Goal: Book appointment/travel/reservation

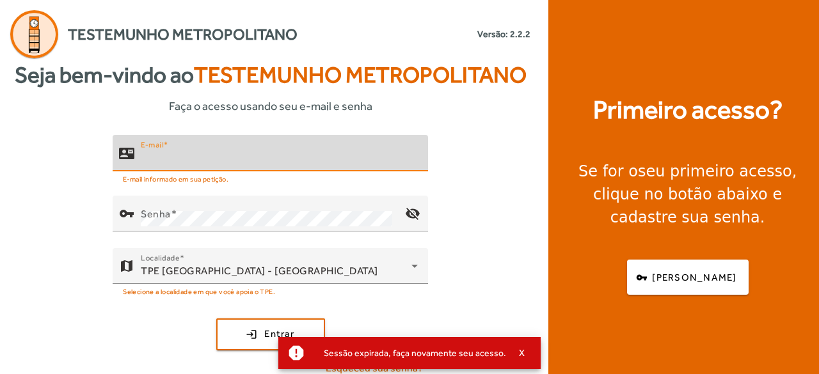
click at [253, 161] on input "E-mail" at bounding box center [279, 158] width 277 height 15
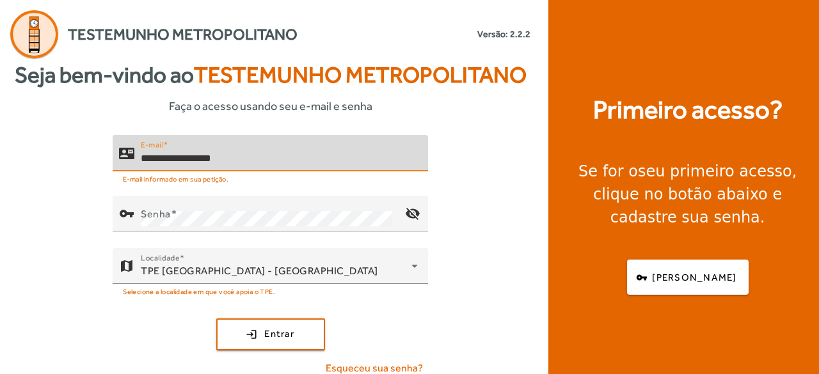
type input "**********"
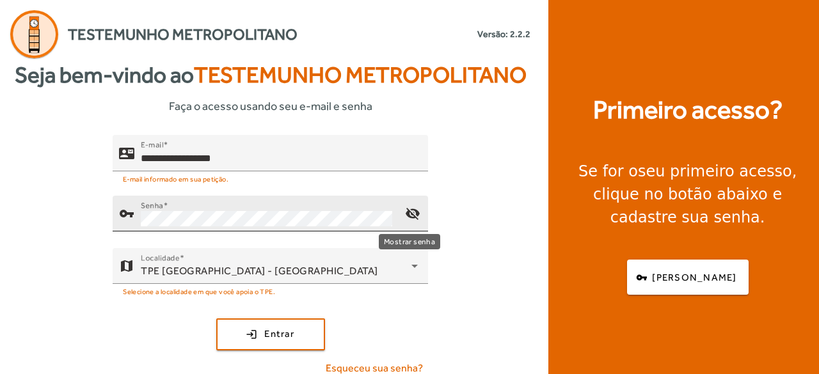
click at [405, 213] on mat-icon "visibility_off" at bounding box center [412, 213] width 31 height 31
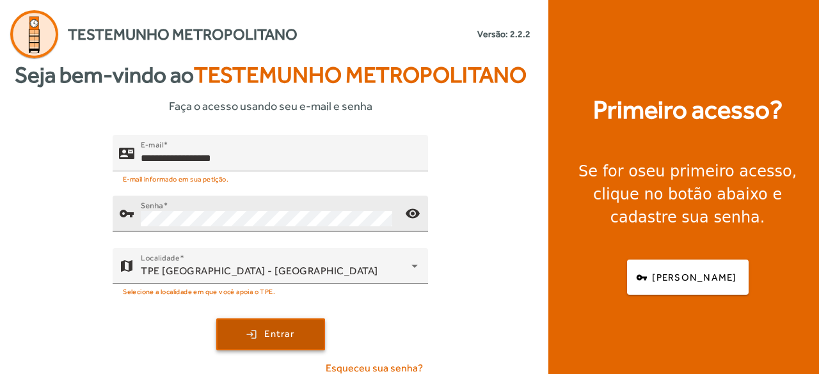
click at [264, 336] on span "Entrar" at bounding box center [279, 334] width 30 height 15
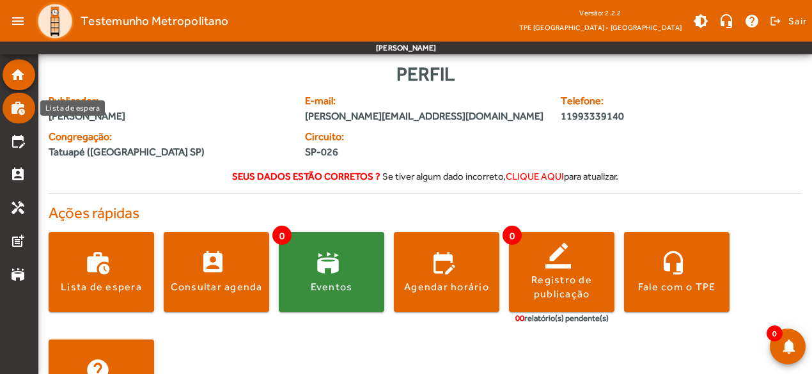
click at [14, 111] on mat-icon "work_history" at bounding box center [17, 107] width 15 height 15
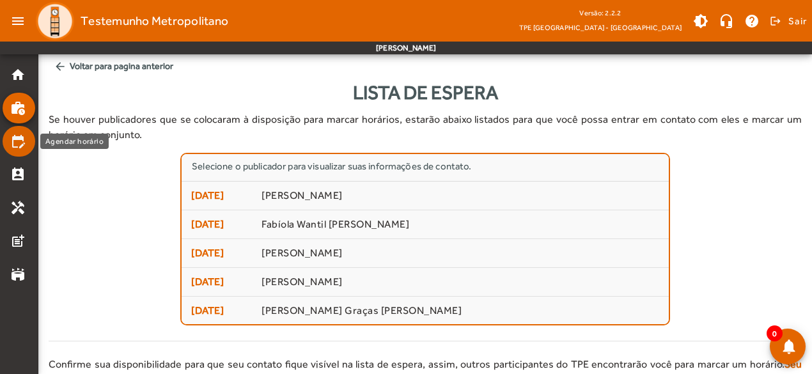
click at [20, 143] on mat-icon "edit_calendar" at bounding box center [17, 141] width 15 height 15
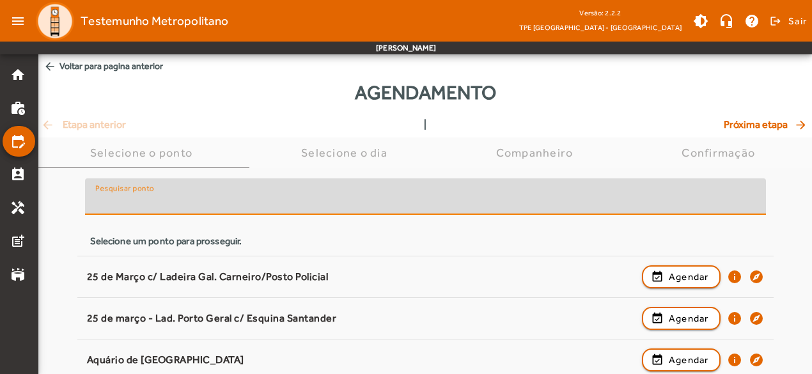
click at [172, 201] on input "Pesquisar ponto" at bounding box center [425, 201] width 661 height 15
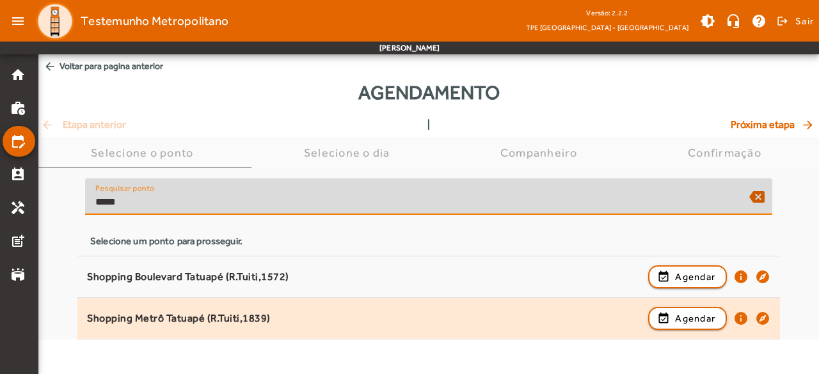
type input "*****"
click at [230, 317] on div "Shopping Metrô Tatuapé (R.Tuiti,1839)" at bounding box center [364, 318] width 554 height 13
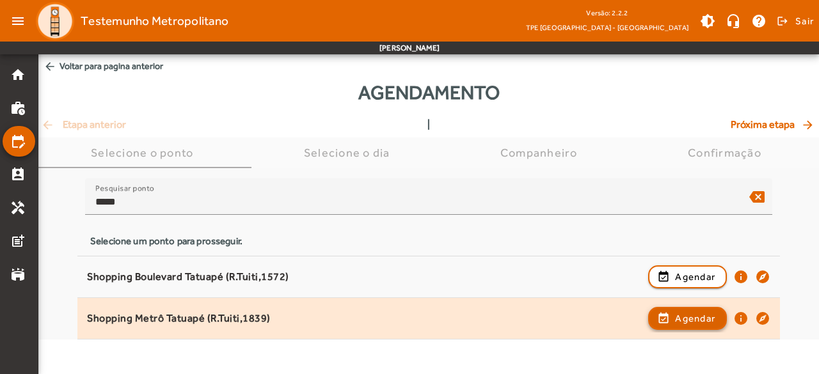
click at [689, 321] on span "Agendar" at bounding box center [695, 318] width 40 height 15
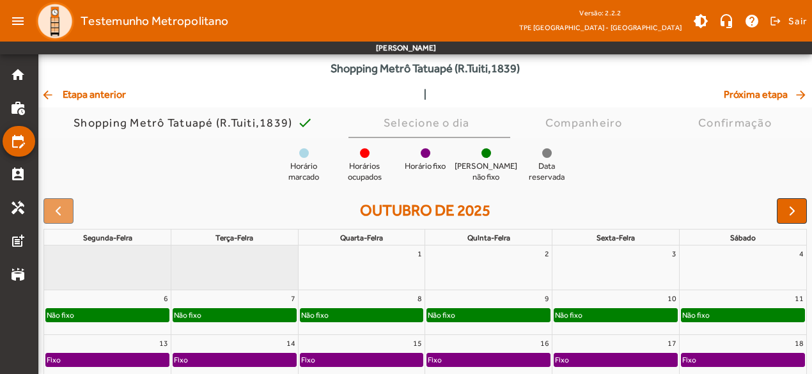
scroll to position [64, 0]
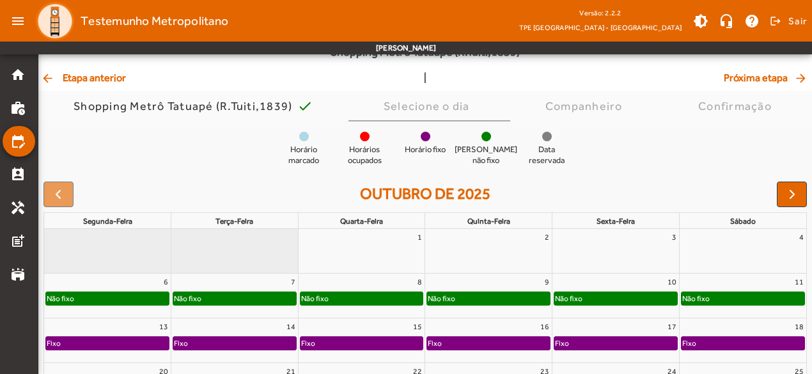
click at [118, 294] on div "Não fixo" at bounding box center [107, 298] width 123 height 13
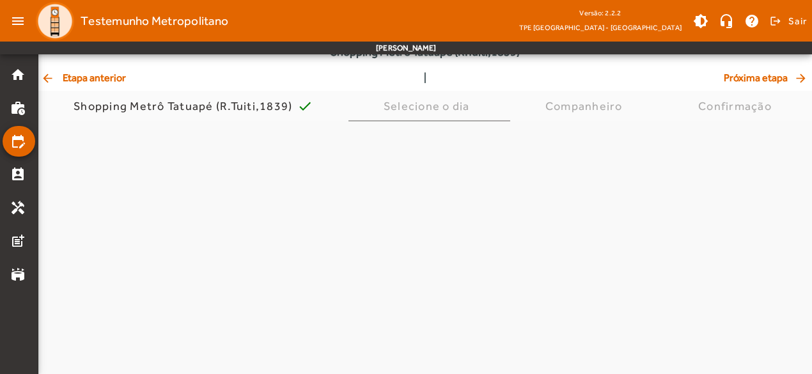
scroll to position [0, 0]
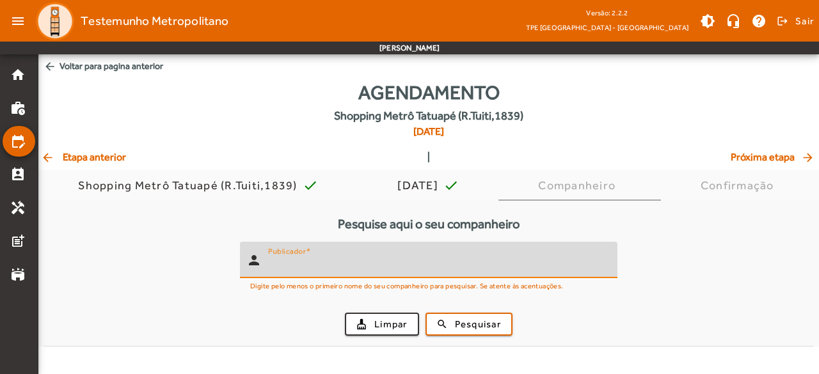
click at [330, 271] on input "Publicador" at bounding box center [437, 265] width 339 height 15
click at [463, 318] on span "Pesquisar" at bounding box center [478, 324] width 46 height 15
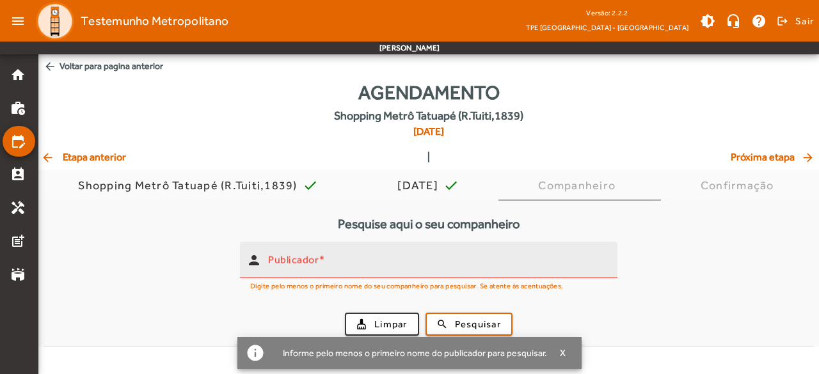
click at [331, 262] on input "Publicador" at bounding box center [437, 265] width 339 height 15
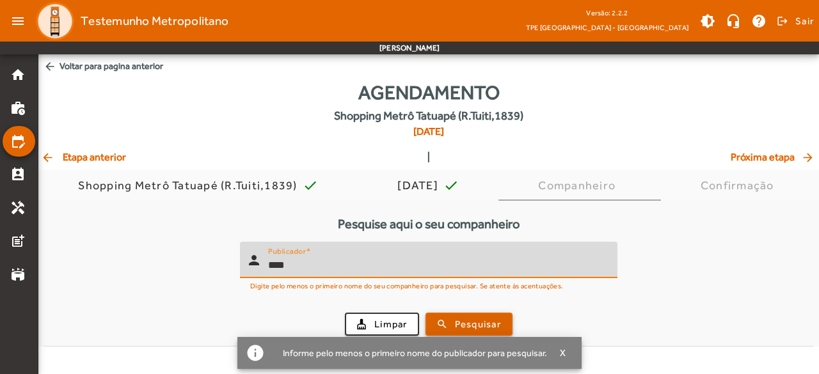
click at [471, 326] on span "Pesquisar" at bounding box center [478, 324] width 46 height 15
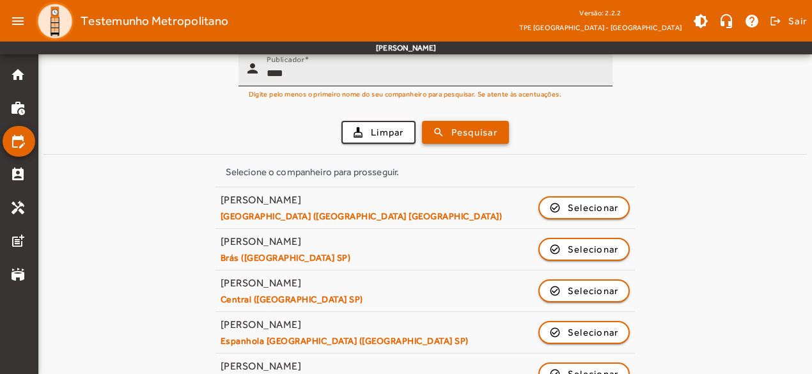
scroll to position [128, 0]
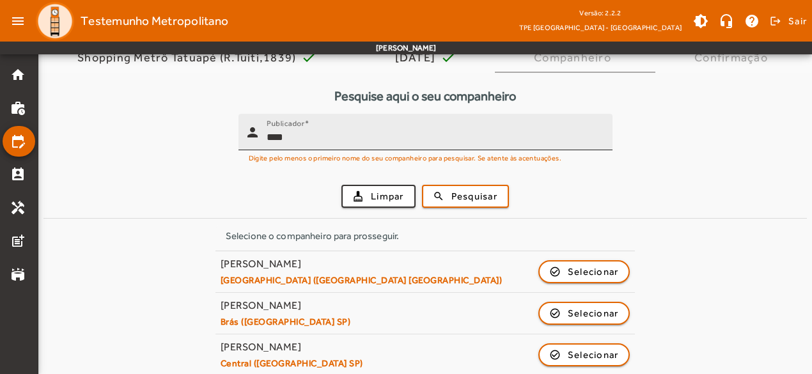
click at [329, 141] on input "****" at bounding box center [435, 137] width 336 height 15
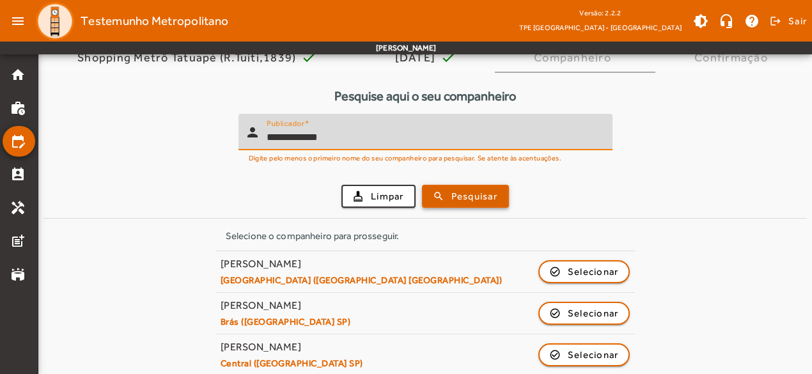
type input "**********"
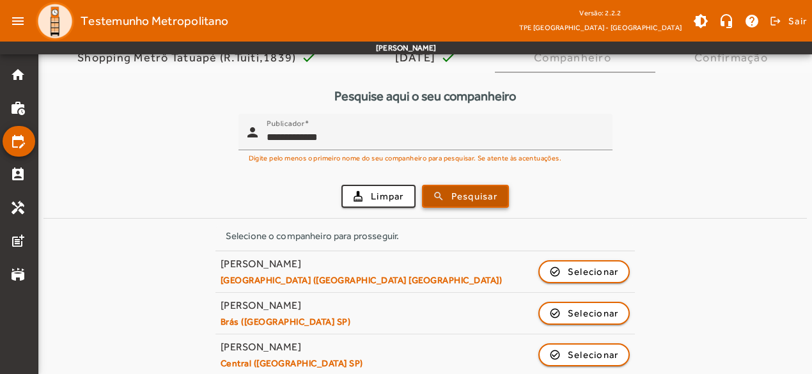
click at [464, 200] on span "Pesquisar" at bounding box center [475, 196] width 46 height 15
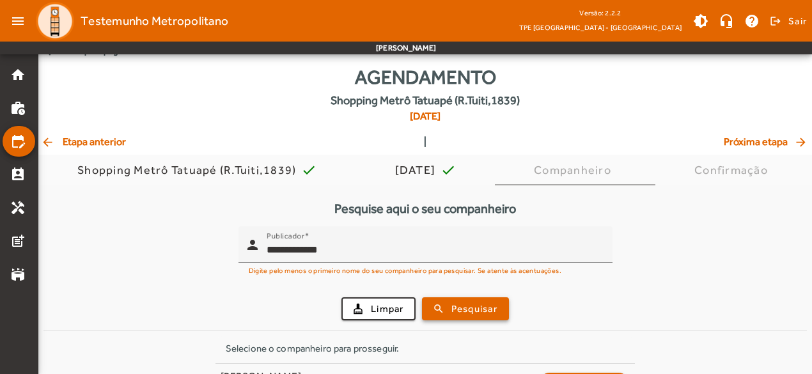
scroll to position [0, 0]
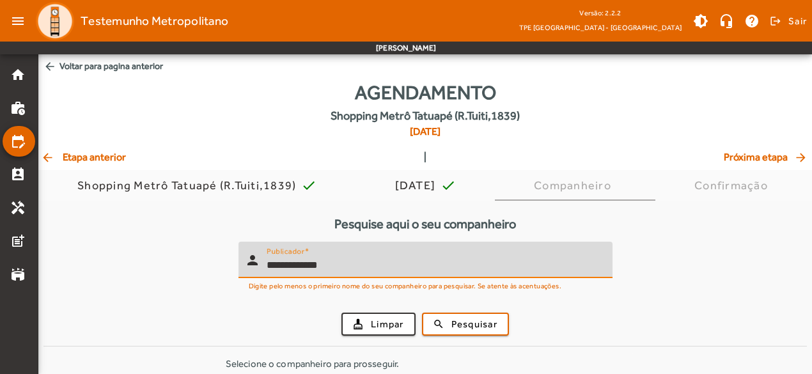
drag, startPoint x: 334, startPoint y: 264, endPoint x: 224, endPoint y: 262, distance: 110.0
click at [244, 263] on div "**********" at bounding box center [421, 260] width 364 height 36
click at [75, 163] on span "arrow_back Etapa anterior" at bounding box center [83, 157] width 85 height 15
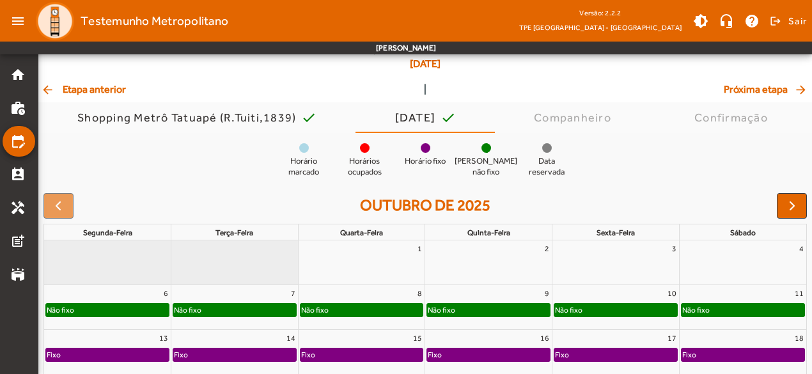
scroll to position [192, 0]
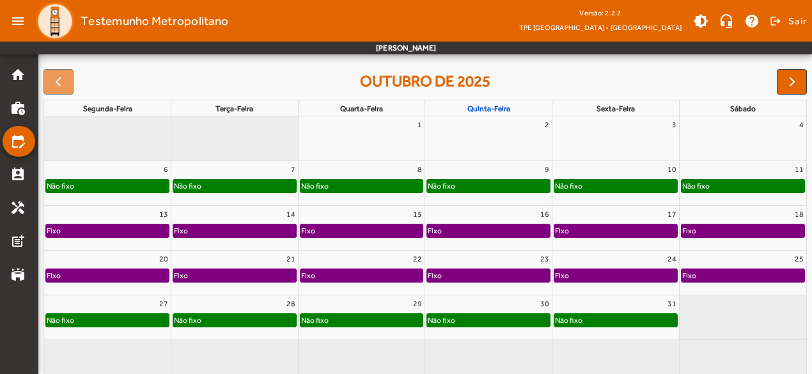
click at [480, 106] on link "quinta-feira" at bounding box center [489, 109] width 48 height 14
click at [517, 169] on div "9" at bounding box center [488, 169] width 127 height 17
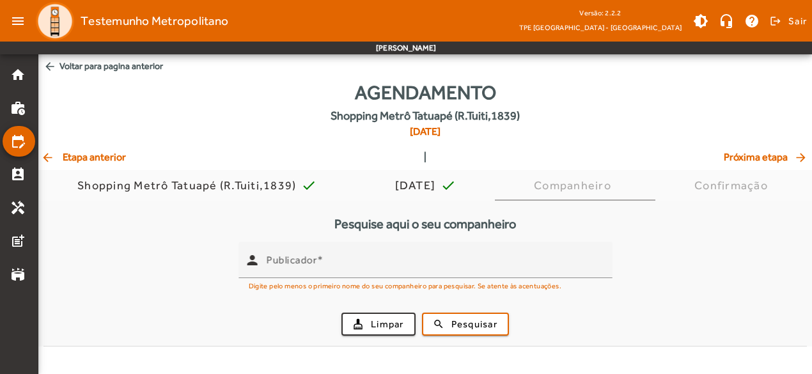
scroll to position [0, 0]
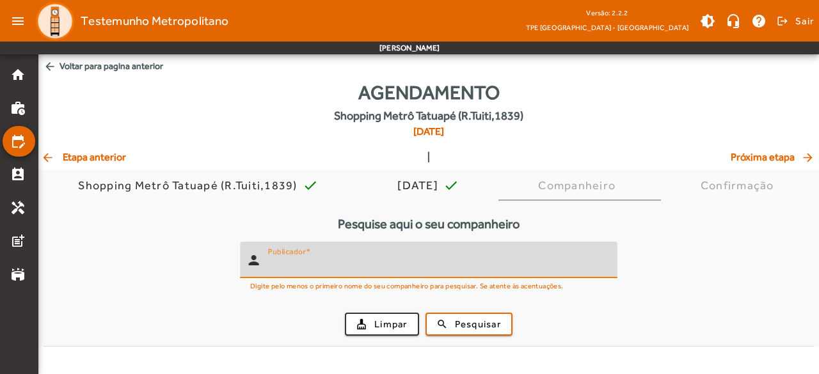
click at [377, 264] on input "Publicador" at bounding box center [437, 265] width 339 height 15
type input "*******"
click at [469, 323] on span "Pesquisar" at bounding box center [478, 324] width 46 height 15
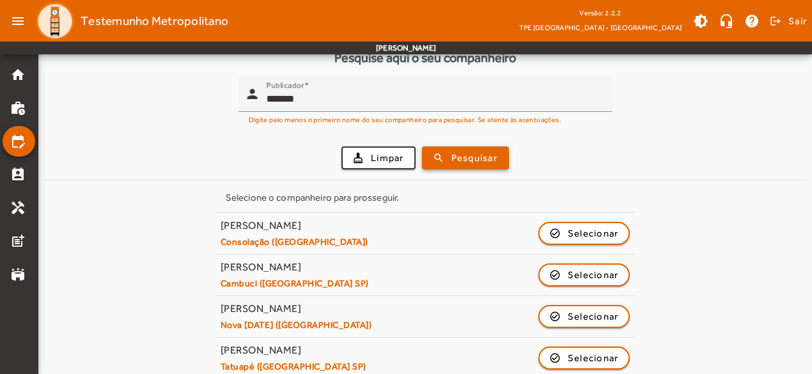
scroll to position [179, 0]
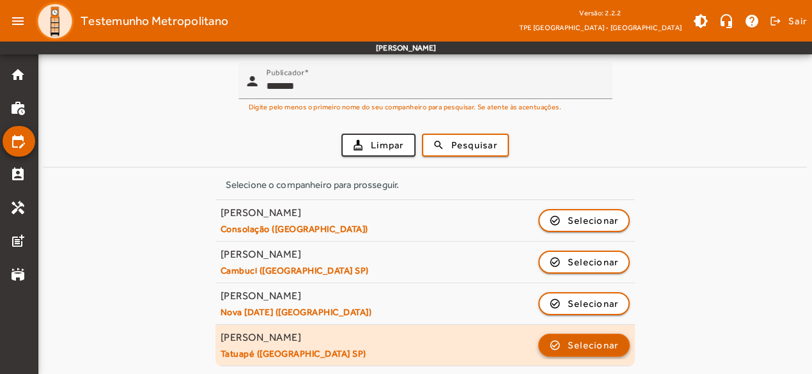
click at [604, 345] on span "Selecionar" at bounding box center [593, 345] width 51 height 15
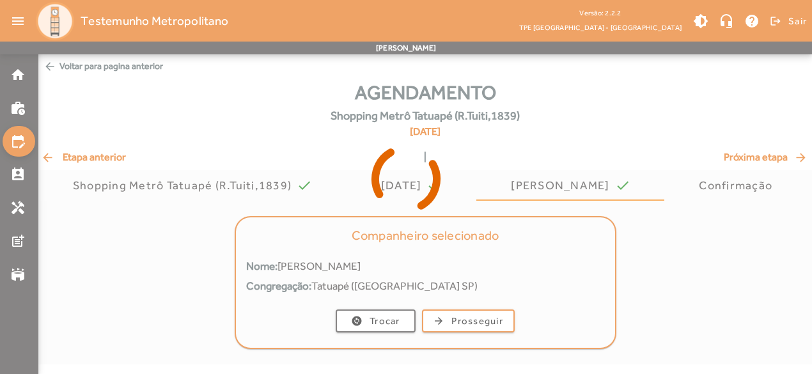
scroll to position [0, 0]
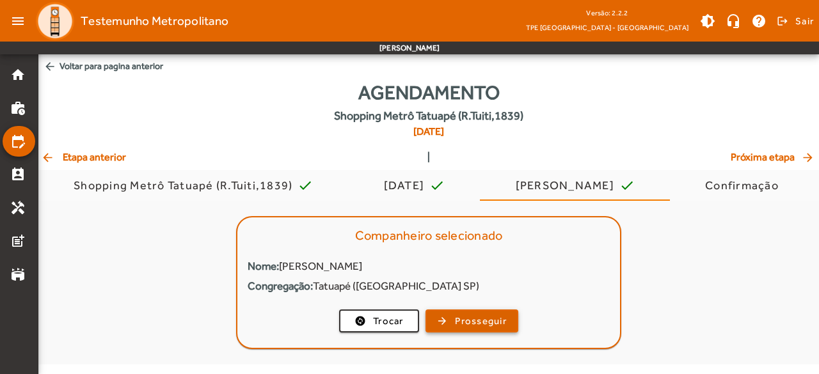
click at [481, 314] on span "Prosseguir" at bounding box center [481, 321] width 52 height 15
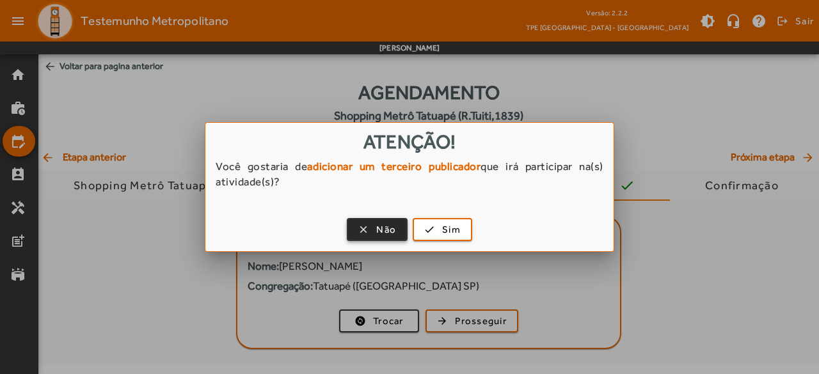
click at [372, 232] on span "button" at bounding box center [377, 229] width 58 height 31
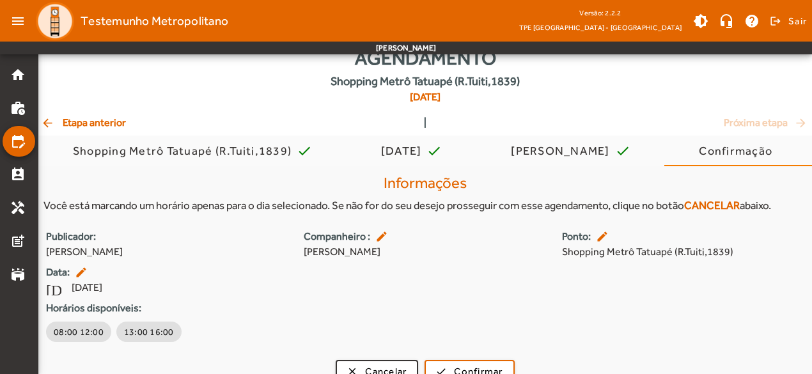
scroll to position [54, 0]
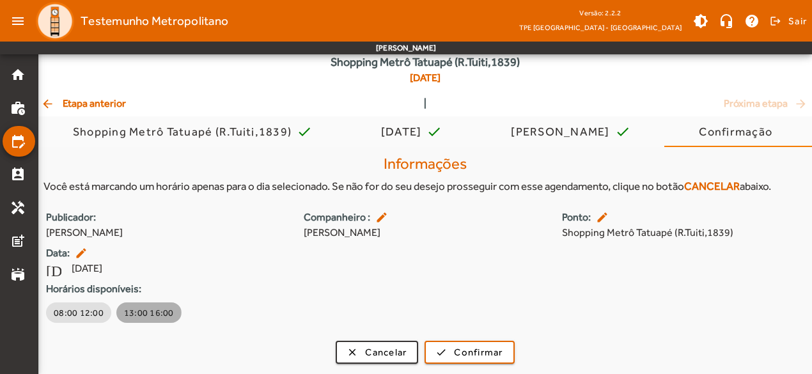
click at [145, 313] on span "13:00 16:00" at bounding box center [149, 312] width 50 height 13
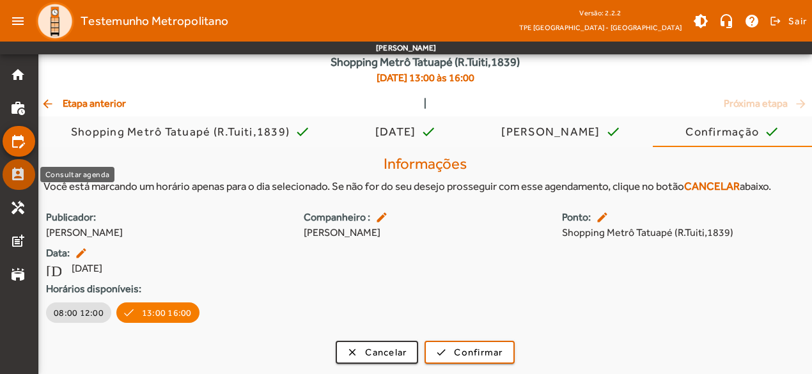
click at [19, 175] on mat-icon "perm_contact_calendar" at bounding box center [17, 174] width 15 height 15
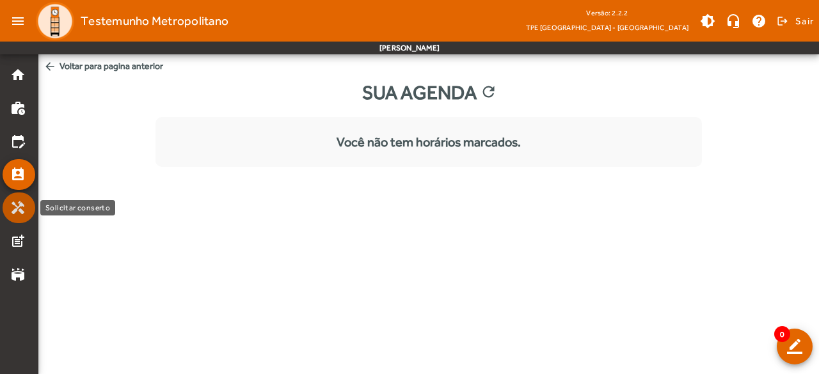
click at [21, 208] on mat-icon "handyman" at bounding box center [17, 207] width 15 height 15
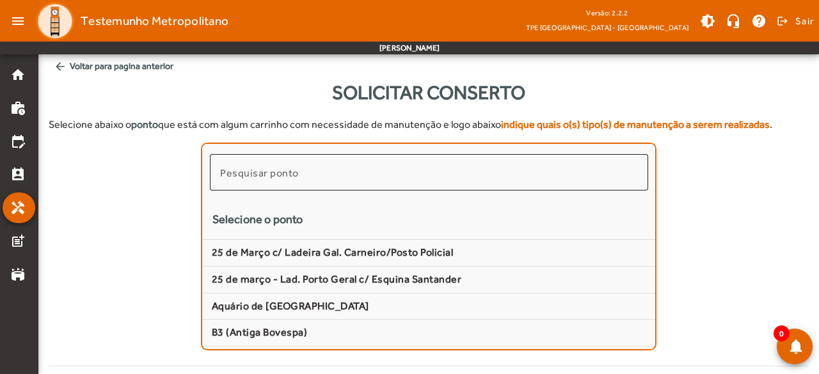
click at [330, 178] on input "Pesquisar ponto" at bounding box center [429, 172] width 418 height 15
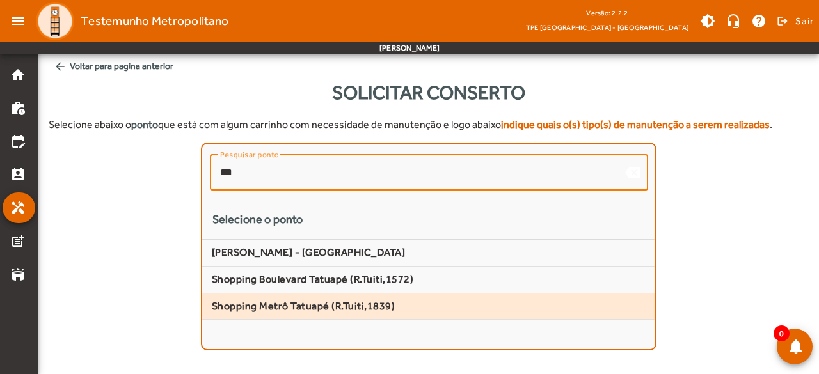
type input "***"
click at [342, 308] on span "Shopping Metrô Tatuapé (R.Tuiti,1839)" at bounding box center [429, 306] width 434 height 13
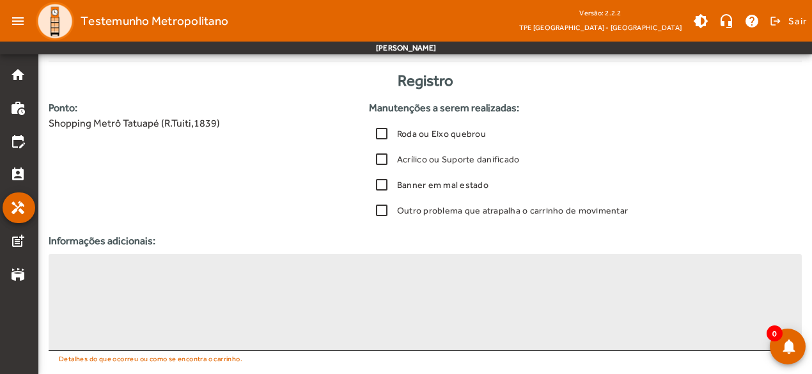
scroll to position [285, 0]
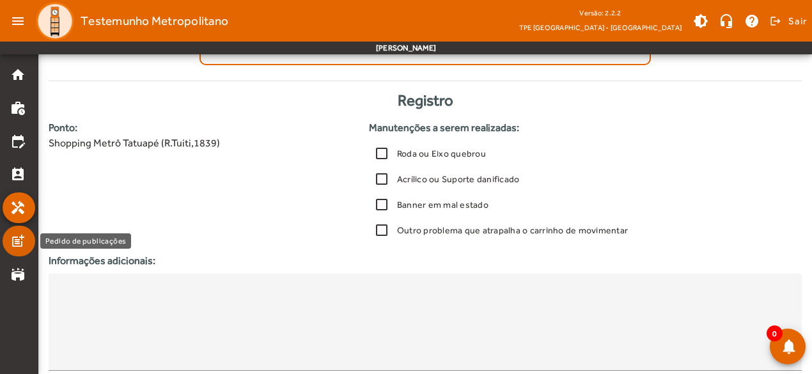
click at [20, 245] on mat-icon "post_add" at bounding box center [17, 240] width 15 height 15
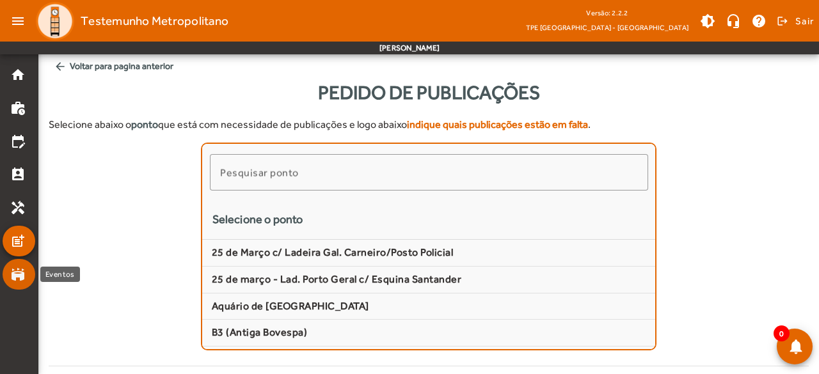
click at [12, 272] on mat-icon "stadium" at bounding box center [17, 274] width 15 height 15
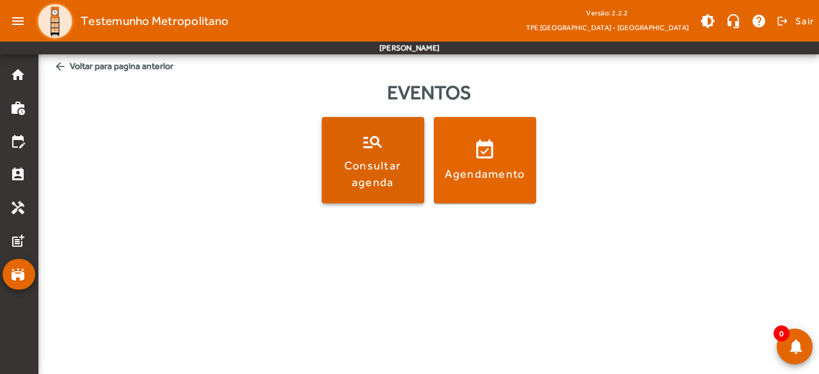
click at [372, 166] on div "Consultar agenda" at bounding box center [372, 173] width 97 height 32
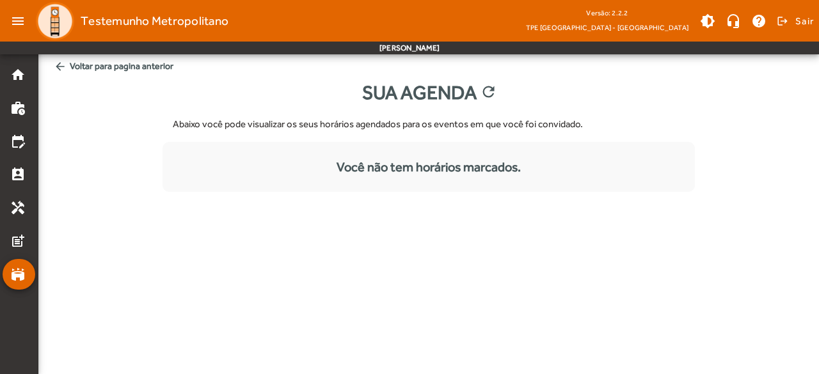
click at [0, 269] on mat-nav-list "home work_history edit_calendar perm_contact_calendar handyman post_add stadium" at bounding box center [19, 214] width 38 height 320
click at [7, 274] on mat-list-item "stadium" at bounding box center [19, 274] width 33 height 31
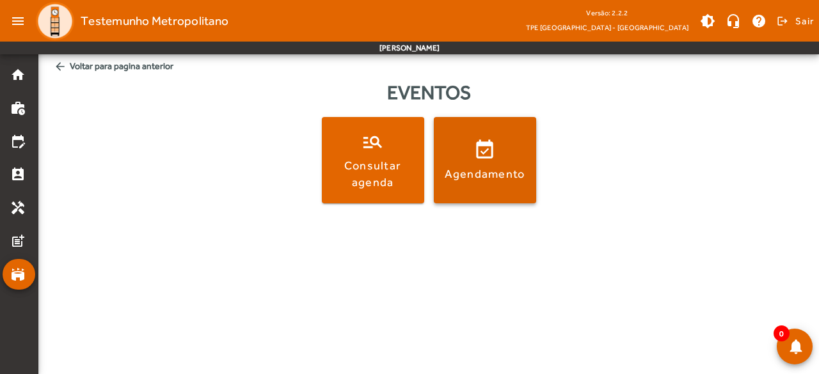
click at [499, 162] on span at bounding box center [485, 160] width 102 height 31
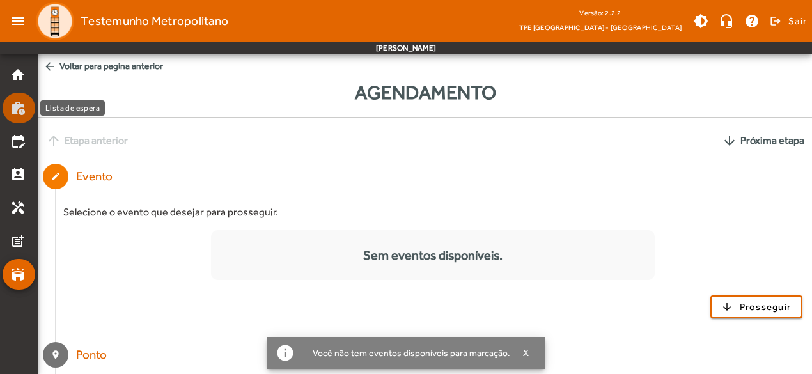
click at [10, 107] on mat-icon "work_history" at bounding box center [17, 107] width 15 height 15
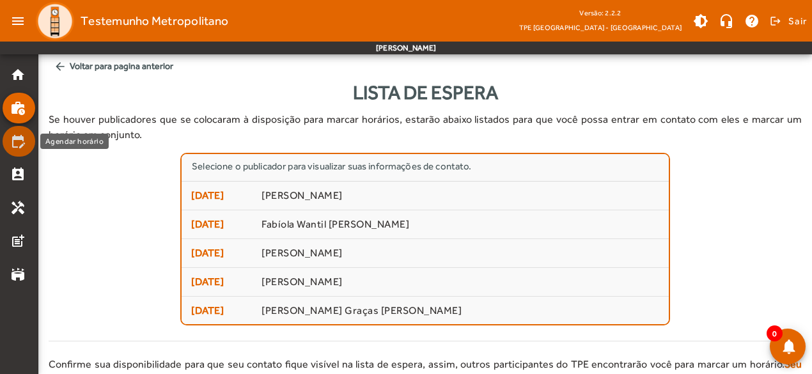
click at [5, 143] on mat-list-item "edit_calendar" at bounding box center [19, 141] width 33 height 31
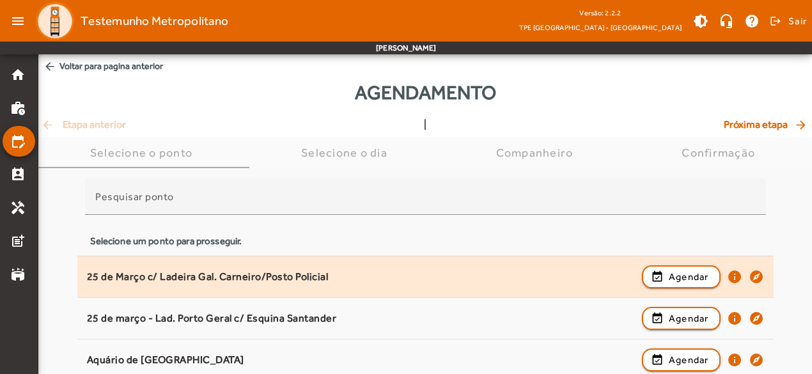
click at [262, 278] on div "25 de Março c/ Ladeira Gal. Carneiro/Posto Policial" at bounding box center [361, 277] width 549 height 13
click at [686, 272] on span "Agendar" at bounding box center [689, 276] width 40 height 15
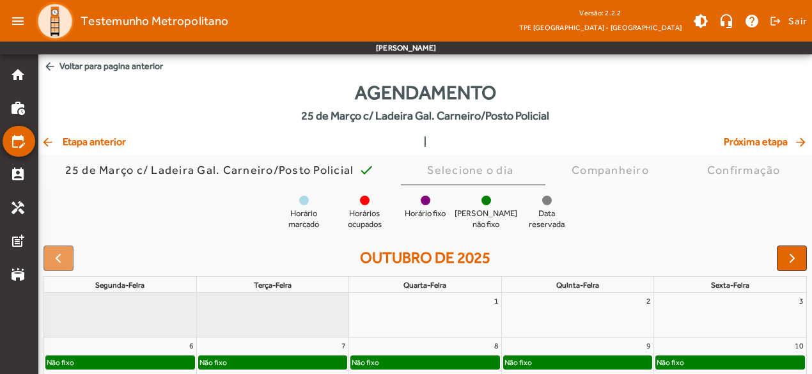
click at [92, 143] on span "arrow_back Etapa anterior" at bounding box center [83, 141] width 85 height 15
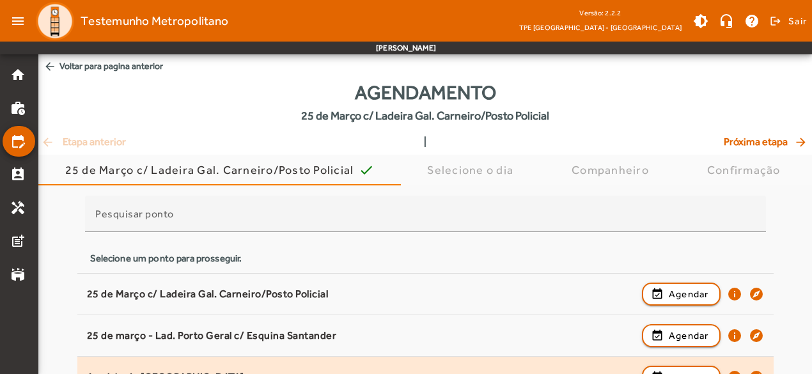
scroll to position [64, 0]
